Goal: Task Accomplishment & Management: Manage account settings

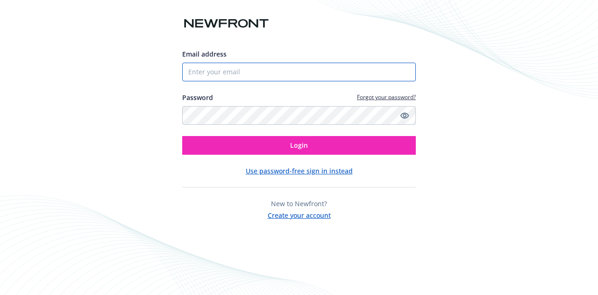
click at [225, 75] on input "Email address" at bounding box center [299, 72] width 234 height 19
type input "[EMAIL_ADDRESS][DOMAIN_NAME]"
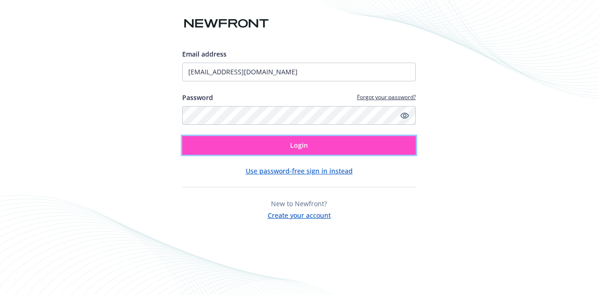
click at [237, 143] on button "Login" at bounding box center [299, 145] width 234 height 19
